Goal: Complete application form: Complete application form

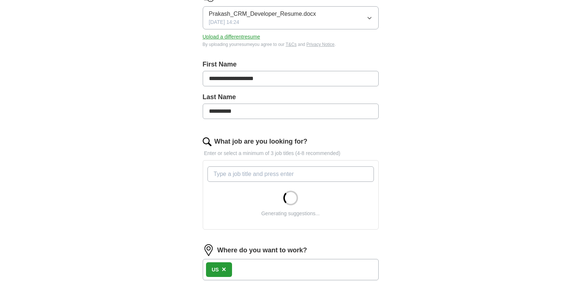
scroll to position [147, 0]
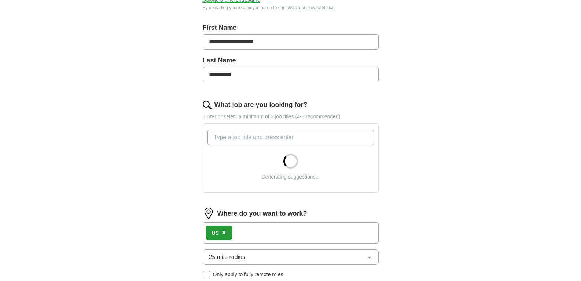
click at [297, 134] on input "What job are you looking for?" at bounding box center [291, 137] width 167 height 15
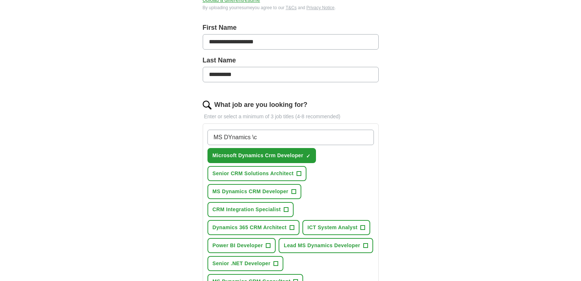
type input "MS DYnamics \c"
click at [288, 191] on span "MS Dynamics CRM Developer" at bounding box center [251, 191] width 76 height 8
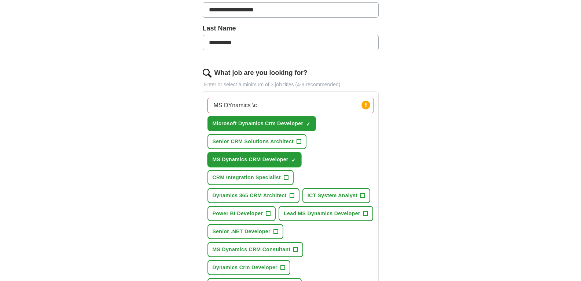
scroll to position [220, 0]
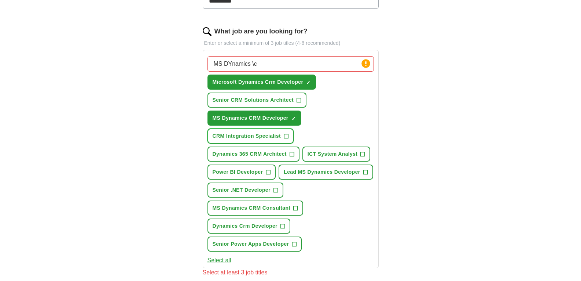
click at [280, 138] on span "CRM Integration Specialist" at bounding box center [247, 136] width 68 height 8
click at [276, 155] on span "Dynamics 365 CRM Architect" at bounding box center [250, 154] width 74 height 8
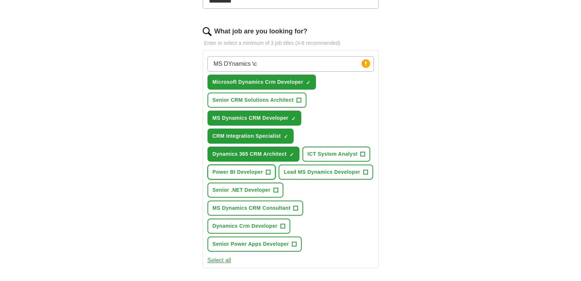
click at [261, 172] on span "Power BI Developer" at bounding box center [238, 172] width 51 height 8
click at [327, 172] on span "Lead MS Dynamics Developer" at bounding box center [322, 172] width 76 height 8
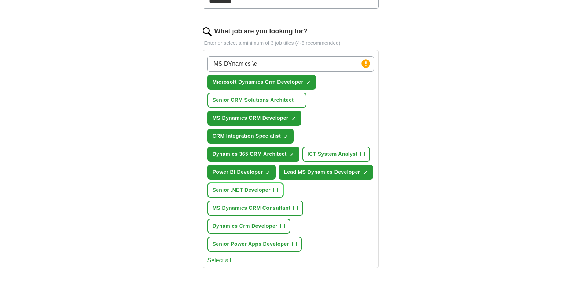
click at [232, 186] on span "Senior .NET Developer" at bounding box center [242, 190] width 58 height 8
click at [238, 201] on button "MS Dynamics CRM Consultant +" at bounding box center [256, 207] width 96 height 15
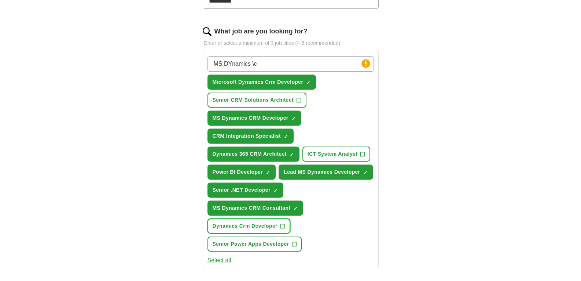
click at [251, 227] on span "Dynamics Crm Developer" at bounding box center [245, 226] width 65 height 8
drag, startPoint x: 250, startPoint y: 245, endPoint x: 244, endPoint y: 253, distance: 10.2
click at [250, 245] on span "Senior Power Apps Developer" at bounding box center [251, 244] width 77 height 8
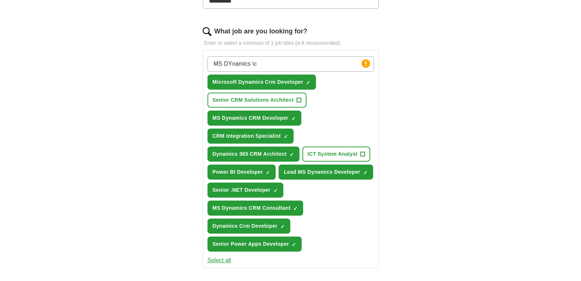
click at [219, 262] on button "Select all" at bounding box center [220, 260] width 24 height 9
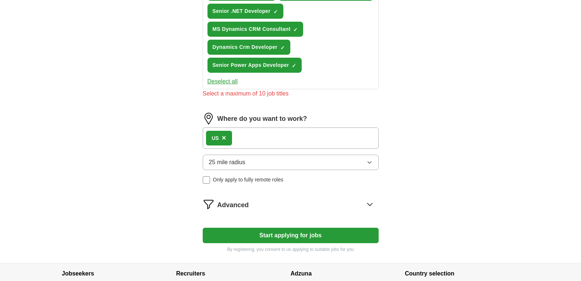
scroll to position [404, 0]
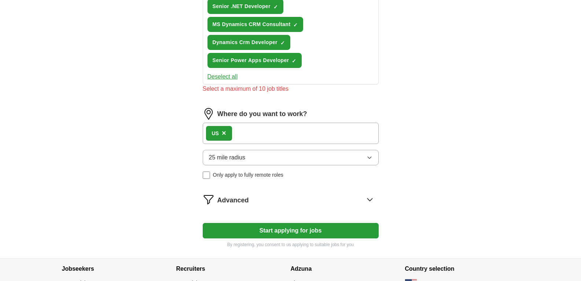
click at [260, 164] on button "25 mile radius" at bounding box center [291, 157] width 176 height 15
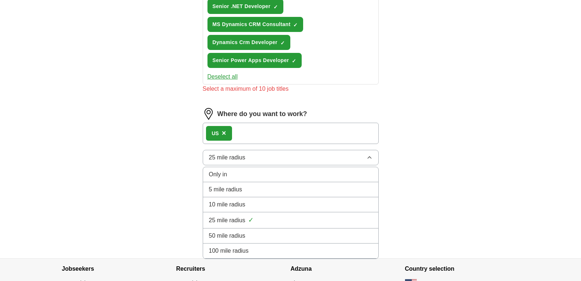
click at [238, 250] on span "100 mile radius" at bounding box center [229, 250] width 40 height 9
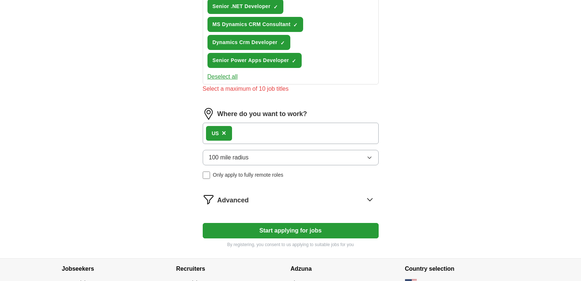
click at [245, 176] on span "Only apply to fully remote roles" at bounding box center [248, 175] width 70 height 8
click at [284, 227] on button "Start applying for jobs" at bounding box center [291, 230] width 176 height 15
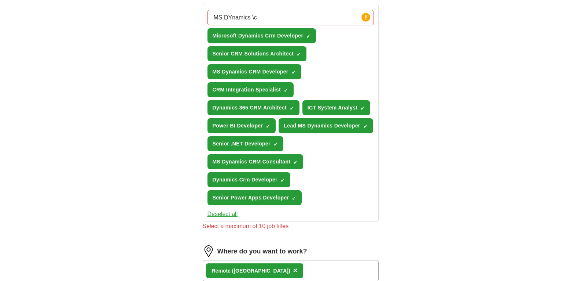
scroll to position [231, 0]
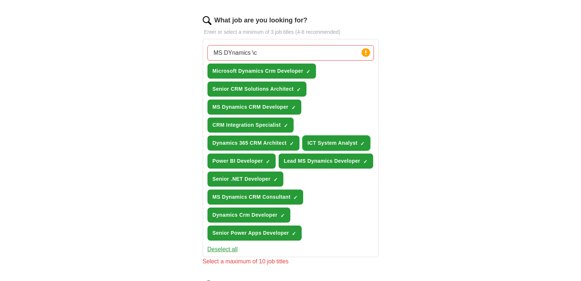
click at [328, 142] on span "ICT System Analyst" at bounding box center [333, 143] width 50 height 8
click at [265, 179] on span "Senior .NET Developer" at bounding box center [242, 179] width 58 height 8
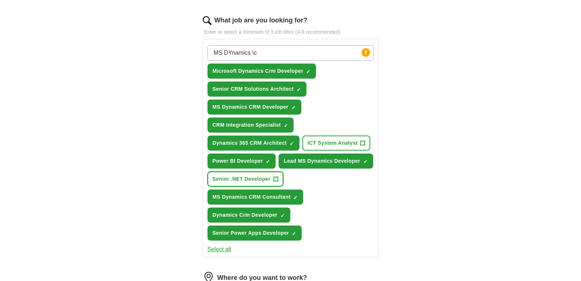
click at [265, 178] on span "Senior .NET Developer" at bounding box center [242, 179] width 58 height 8
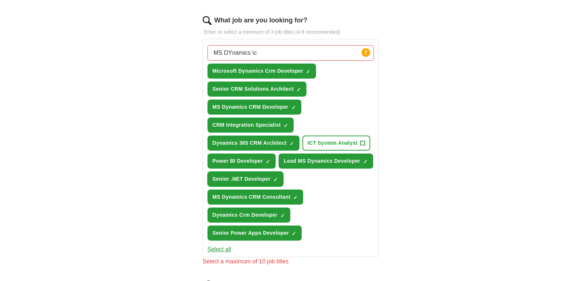
click at [265, 178] on span "Senior .NET Developer" at bounding box center [242, 179] width 58 height 8
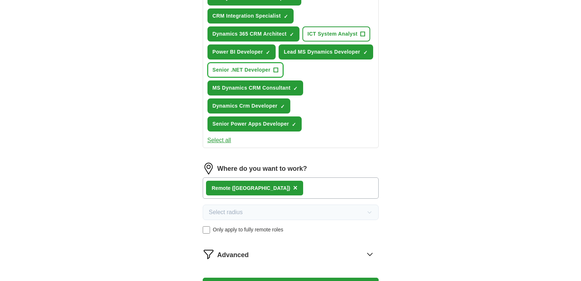
scroll to position [446, 0]
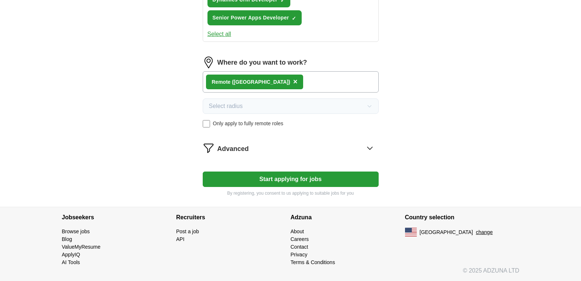
click at [265, 174] on button "Start applying for jobs" at bounding box center [291, 178] width 176 height 15
select select "**"
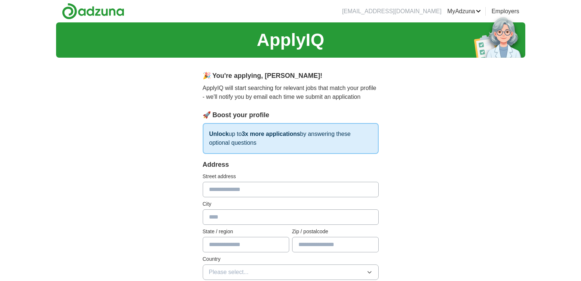
scroll to position [37, 0]
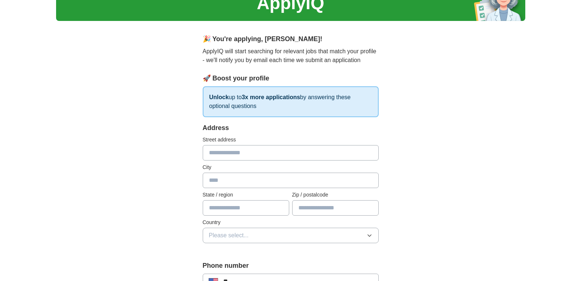
click at [258, 153] on input "text" at bounding box center [291, 152] width 176 height 15
type input "**********"
type input "*******"
type input "*****"
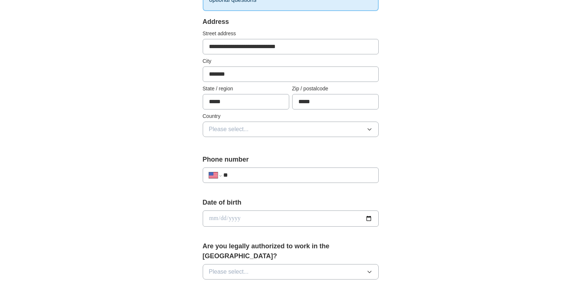
scroll to position [147, 0]
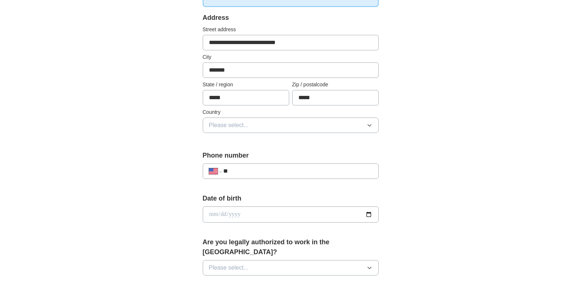
click at [275, 126] on button "Please select..." at bounding box center [291, 124] width 176 height 15
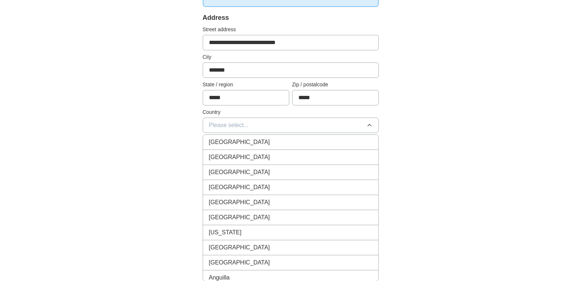
click at [258, 159] on div "[GEOGRAPHIC_DATA]" at bounding box center [291, 157] width 164 height 9
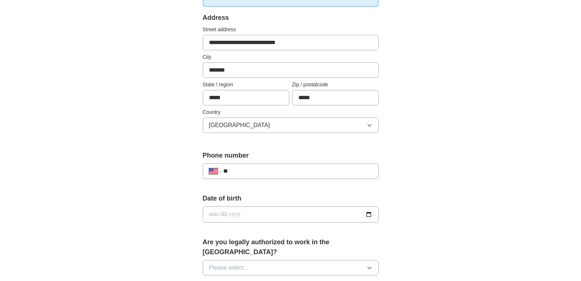
click at [253, 170] on input "**" at bounding box center [297, 171] width 149 height 9
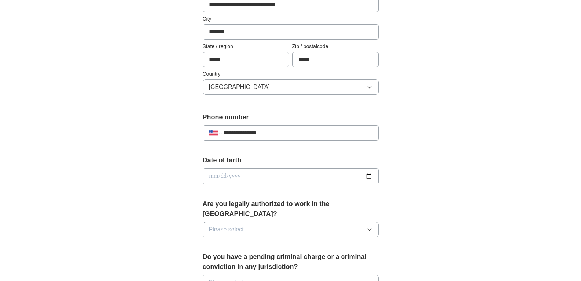
scroll to position [220, 0]
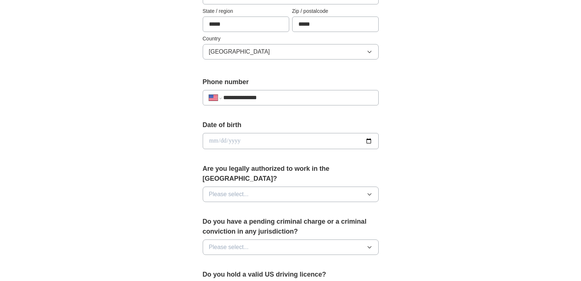
type input "**********"
click at [366, 142] on input "date" at bounding box center [291, 141] width 176 height 16
type input "**********"
click at [253, 186] on button "Please select..." at bounding box center [291, 193] width 176 height 15
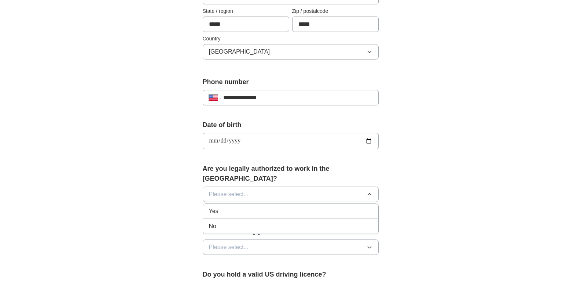
click at [231, 207] on div "Yes" at bounding box center [291, 211] width 164 height 9
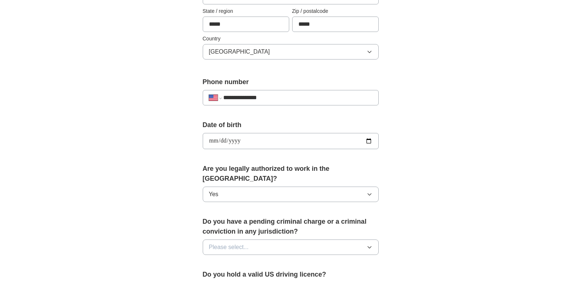
scroll to position [257, 0]
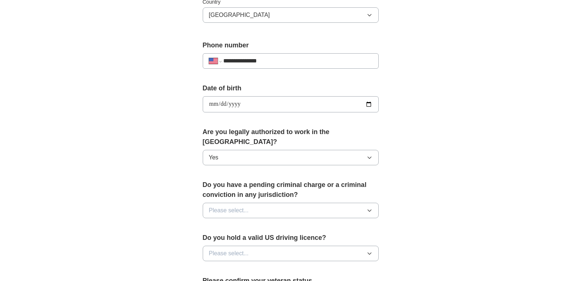
click at [246, 208] on button "Please select..." at bounding box center [291, 210] width 176 height 15
click at [225, 238] on div "No" at bounding box center [291, 242] width 164 height 9
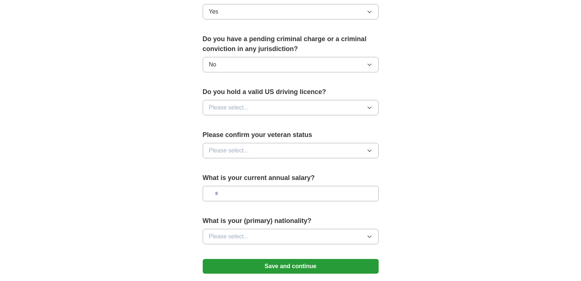
scroll to position [404, 0]
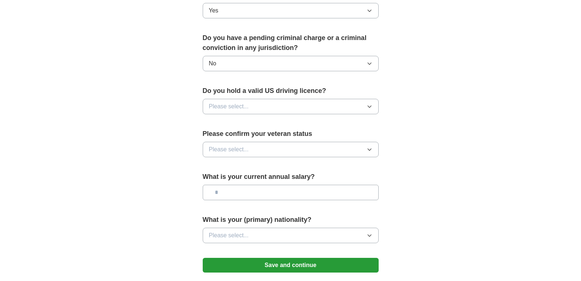
click at [299, 99] on button "Please select..." at bounding box center [291, 106] width 176 height 15
click at [255, 119] on div "Yes" at bounding box center [291, 123] width 164 height 9
click at [251, 149] on div "Please confirm your veteran status Please select..." at bounding box center [291, 146] width 176 height 34
click at [258, 142] on button "Please select..." at bounding box center [291, 149] width 176 height 15
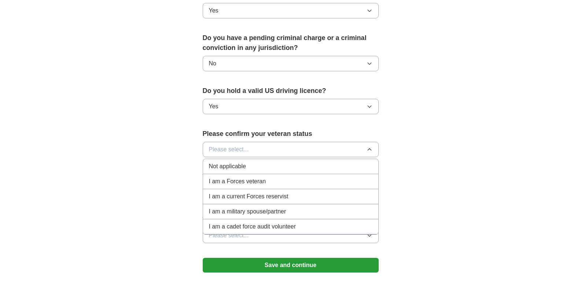
click at [251, 162] on div "Not applicable" at bounding box center [291, 166] width 164 height 9
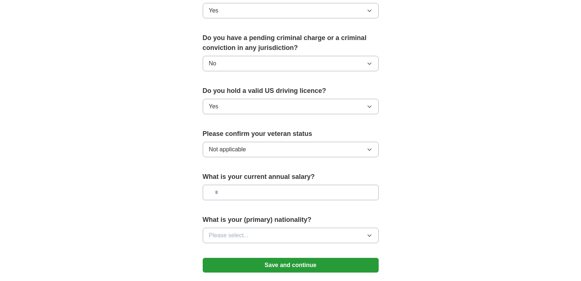
click at [245, 185] on input "text" at bounding box center [291, 192] width 176 height 15
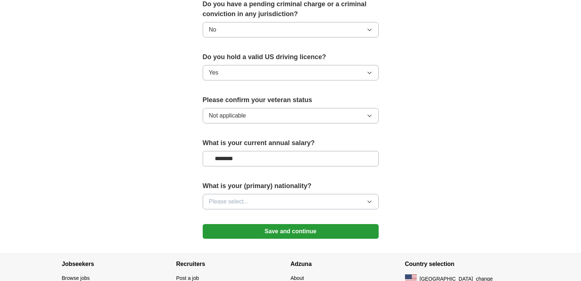
scroll to position [474, 0]
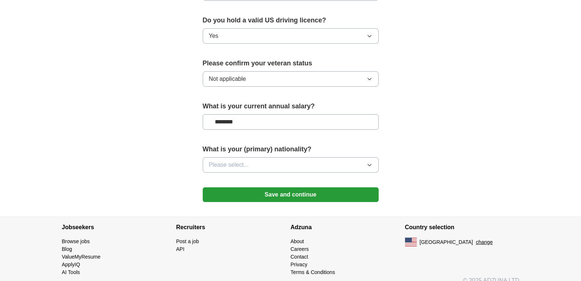
type input "********"
click at [280, 157] on button "Please select..." at bounding box center [291, 164] width 176 height 15
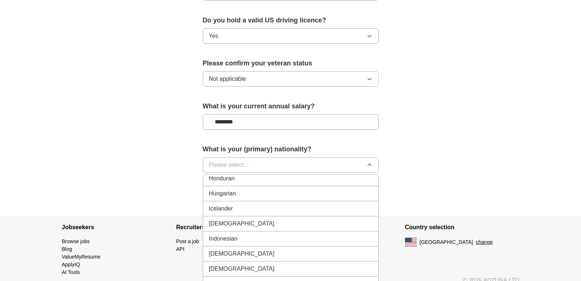
scroll to position [1174, 0]
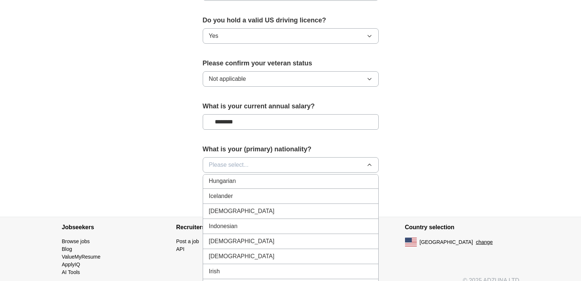
click at [240, 207] on div "[DEMOGRAPHIC_DATA]" at bounding box center [291, 211] width 164 height 9
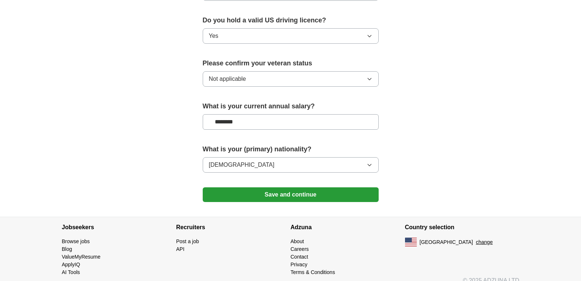
click at [278, 187] on button "Save and continue" at bounding box center [291, 194] width 176 height 15
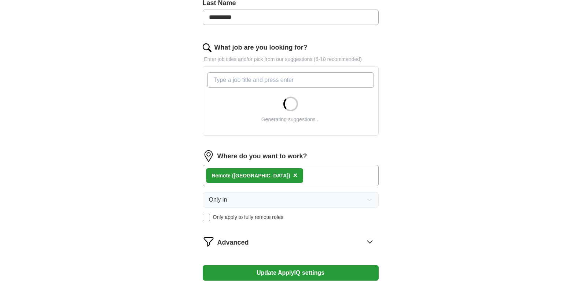
scroll to position [239, 0]
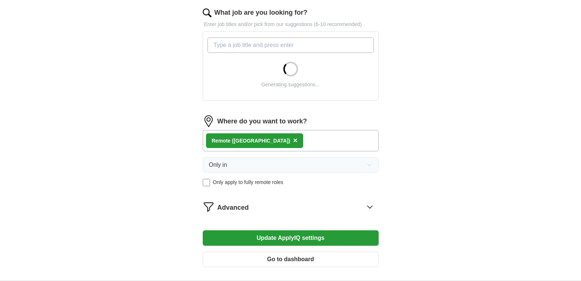
click at [288, 200] on form "**********" at bounding box center [291, 66] width 176 height 411
click at [291, 207] on div "Advanced" at bounding box center [298, 207] width 161 height 12
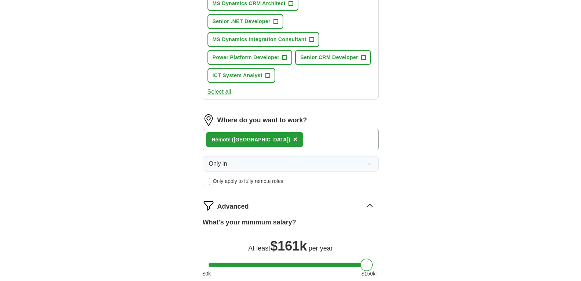
scroll to position [642, 0]
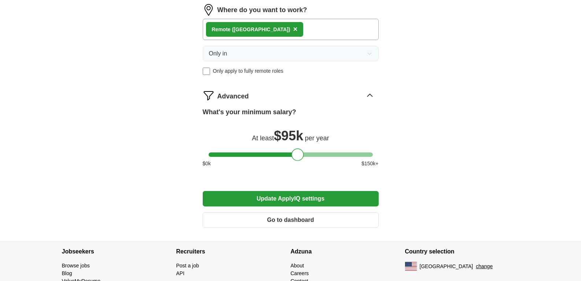
drag, startPoint x: 365, startPoint y: 154, endPoint x: 295, endPoint y: 169, distance: 71.3
click at [295, 169] on div "What's your minimum salary? At least $ 95k per year $ 0 k $ 150 k+" at bounding box center [291, 140] width 176 height 66
click at [292, 200] on button "Update ApplyIQ settings" at bounding box center [291, 198] width 176 height 15
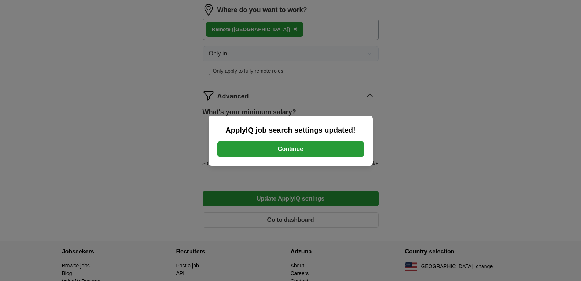
click at [309, 153] on button "Continue" at bounding box center [291, 148] width 147 height 15
